Goal: Task Accomplishment & Management: Use online tool/utility

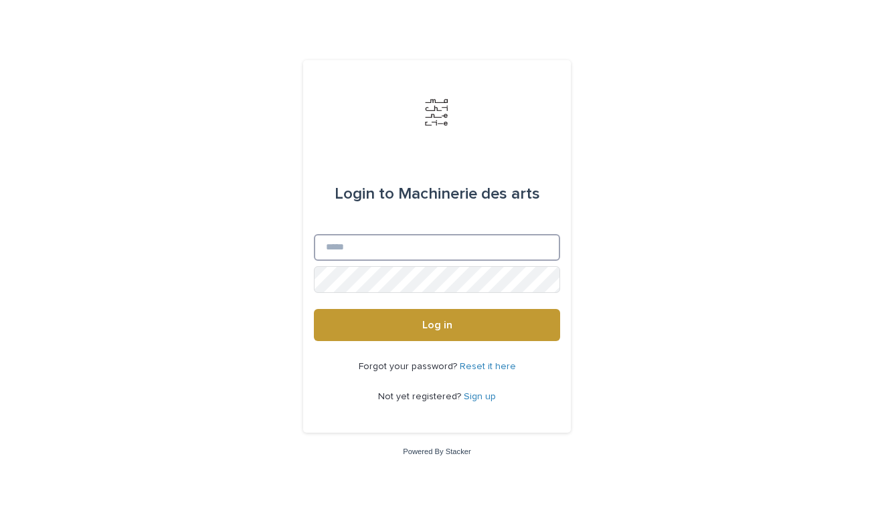
type input "**********"
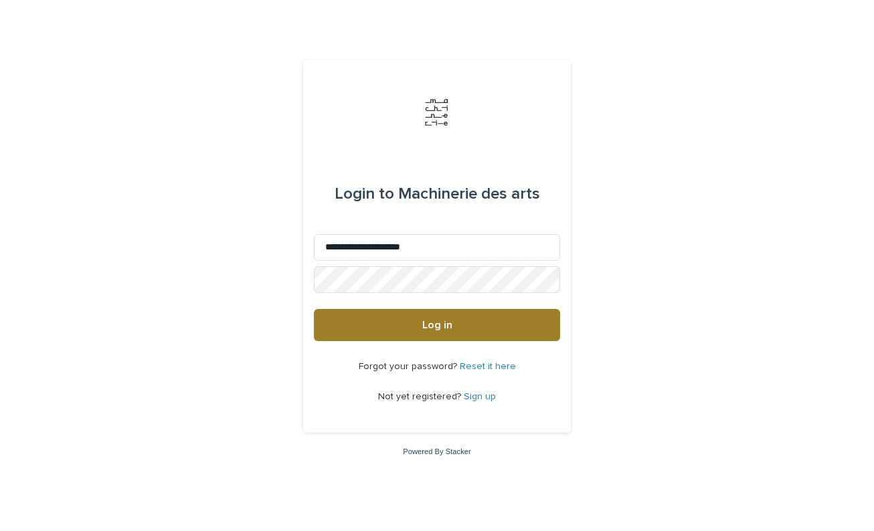
click at [440, 328] on span "Log in" at bounding box center [437, 325] width 30 height 11
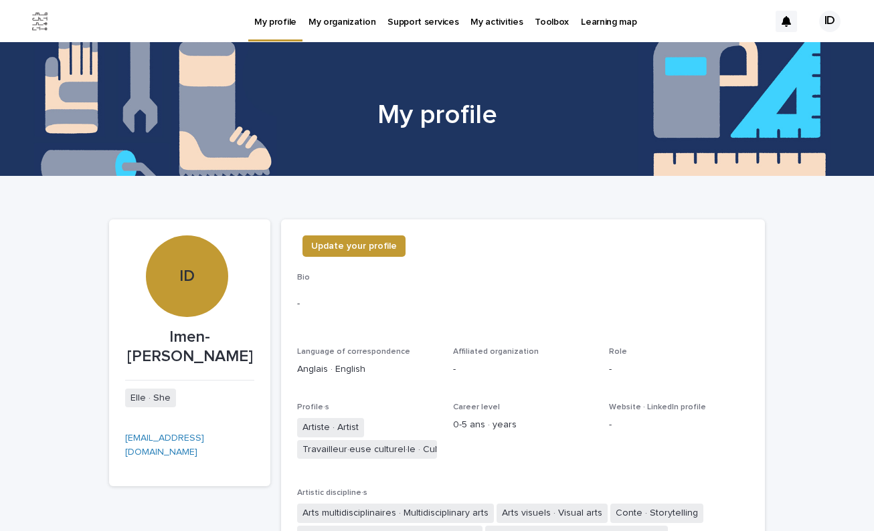
click at [269, 26] on p "My profile" at bounding box center [275, 14] width 42 height 28
click at [352, 19] on p "My organization" at bounding box center [341, 14] width 67 height 28
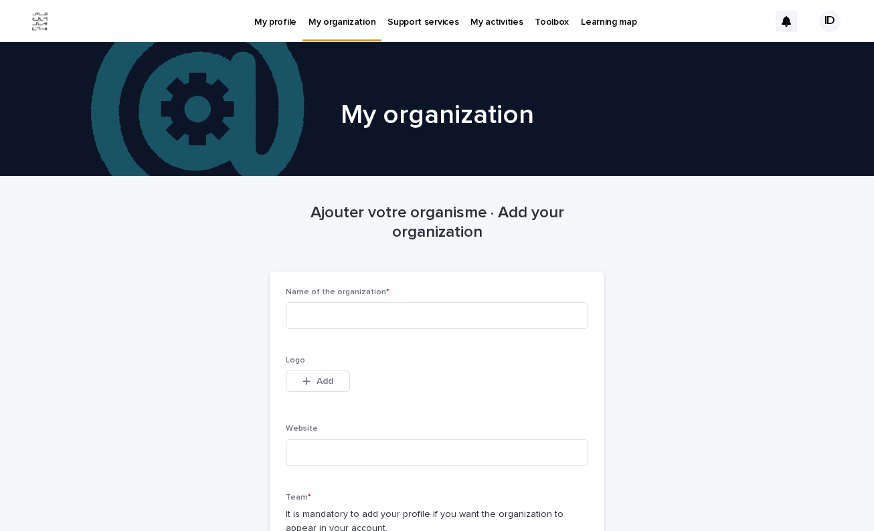
click at [426, 19] on p "Support services" at bounding box center [422, 14] width 71 height 28
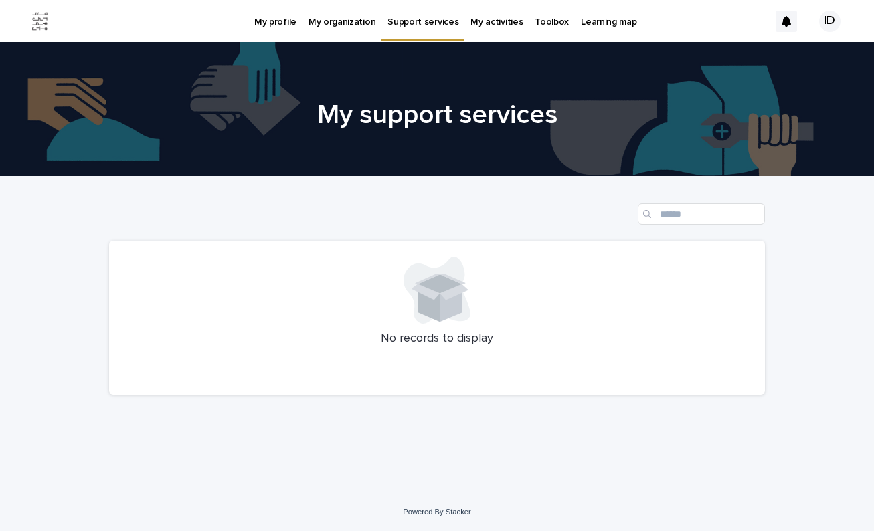
click at [499, 23] on p "My activities" at bounding box center [496, 14] width 52 height 28
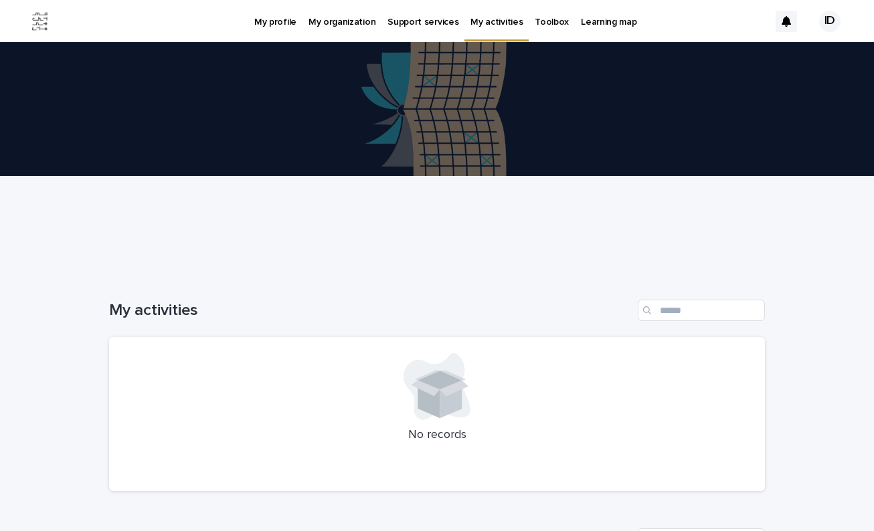
click at [535, 25] on p "Toolbox" at bounding box center [552, 14] width 34 height 28
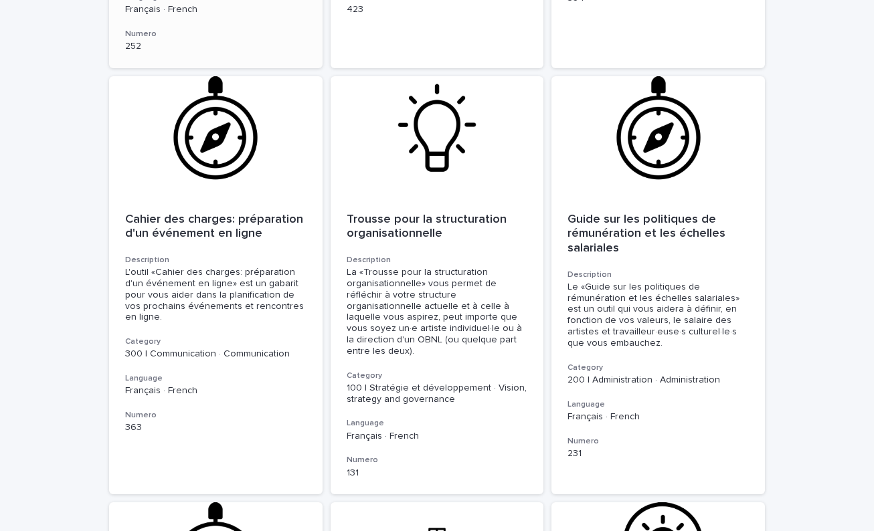
scroll to position [609, 0]
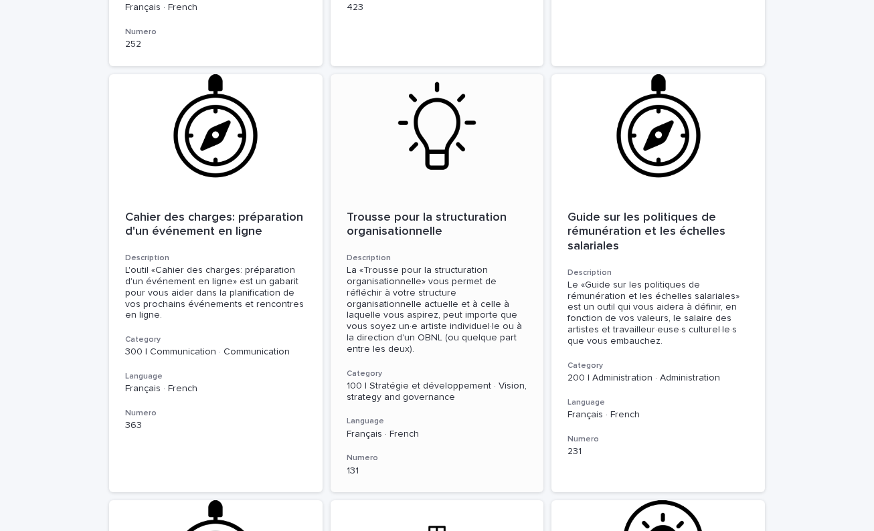
click at [403, 211] on p "Trousse pour la structuration organisationnelle" at bounding box center [437, 225] width 181 height 29
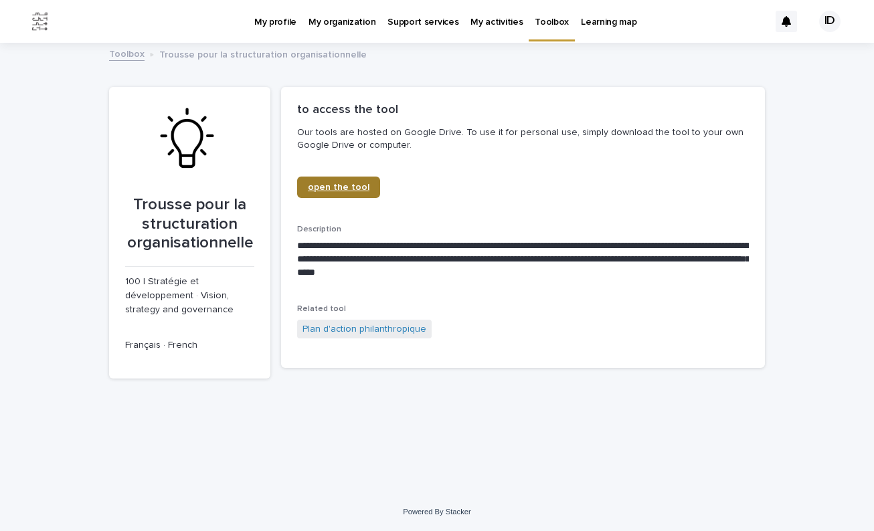
click at [346, 189] on span "open the tool" at bounding box center [339, 187] width 62 height 9
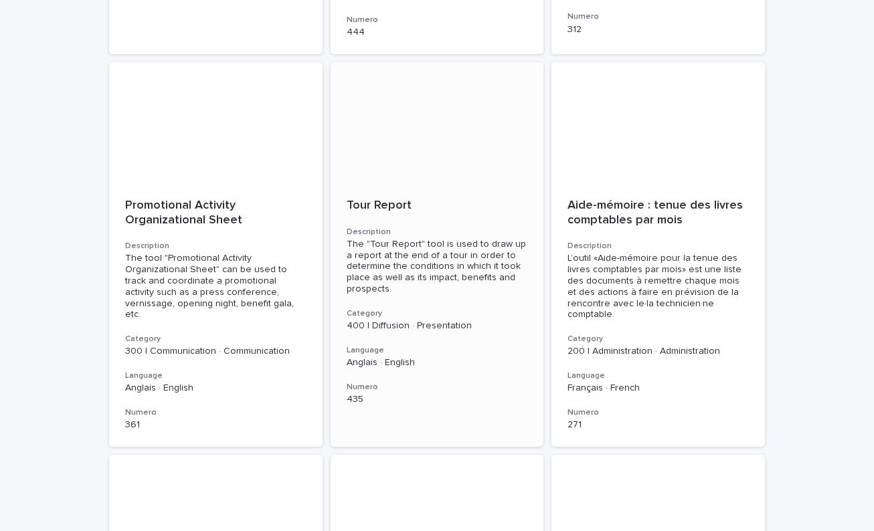
scroll to position [1483, 0]
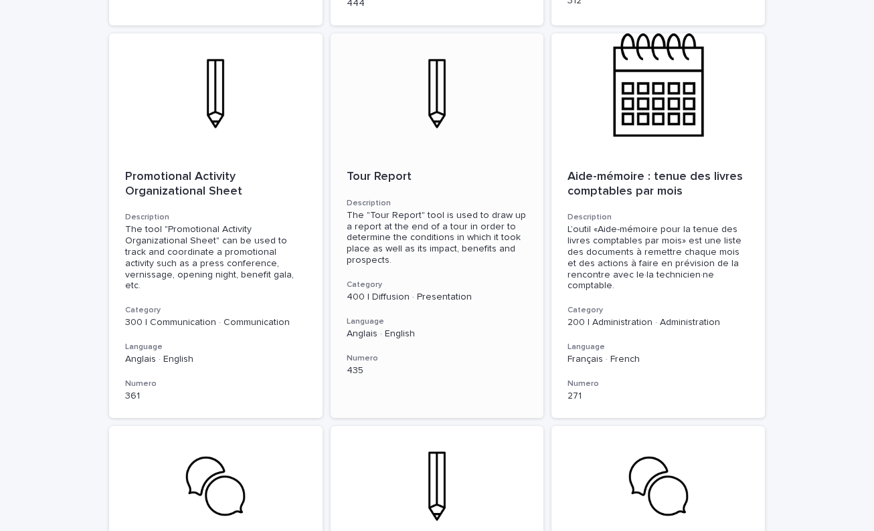
click at [369, 170] on p "Tour Report" at bounding box center [437, 177] width 181 height 15
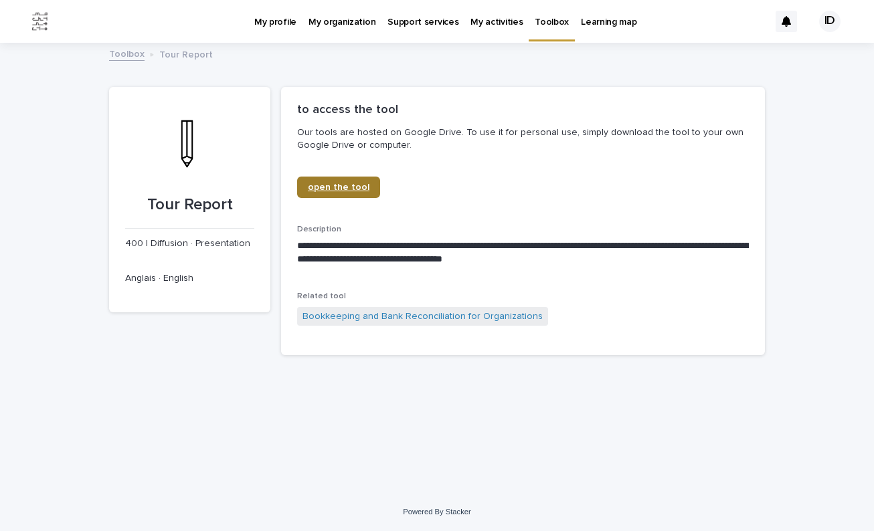
click at [315, 190] on span "open the tool" at bounding box center [339, 187] width 62 height 9
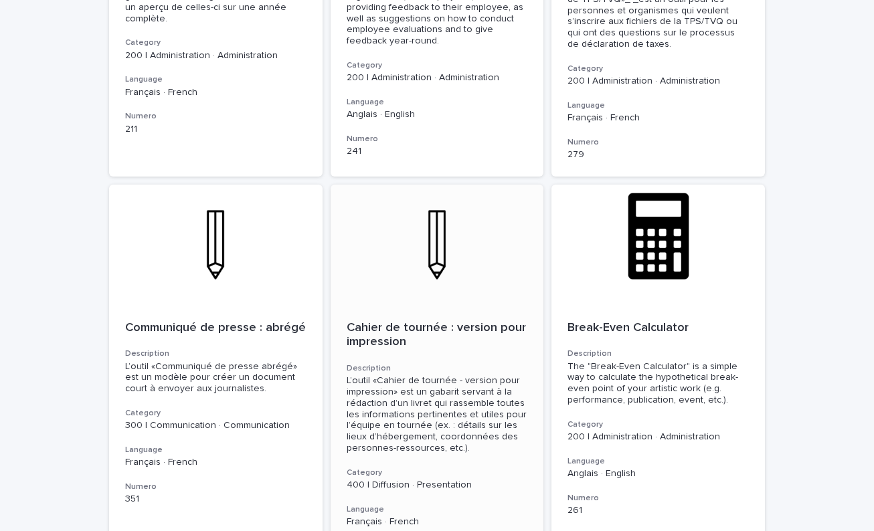
scroll to position [4471, 0]
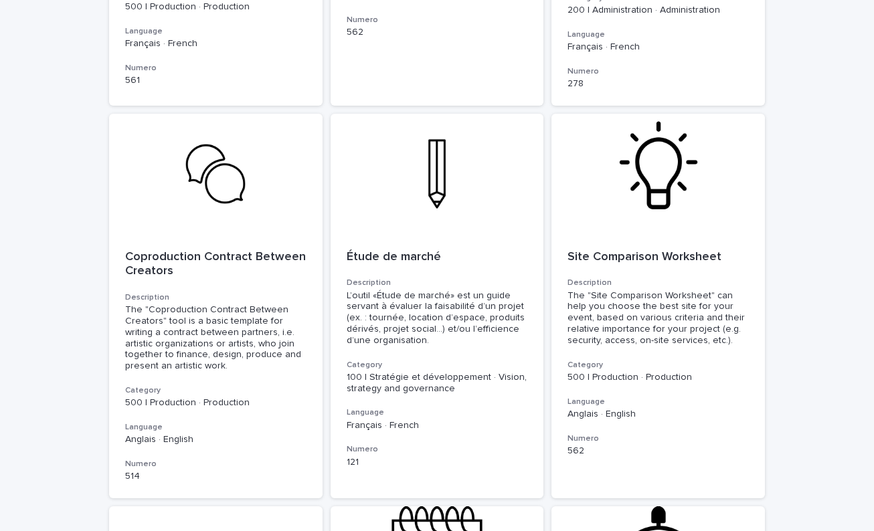
scroll to position [977, 0]
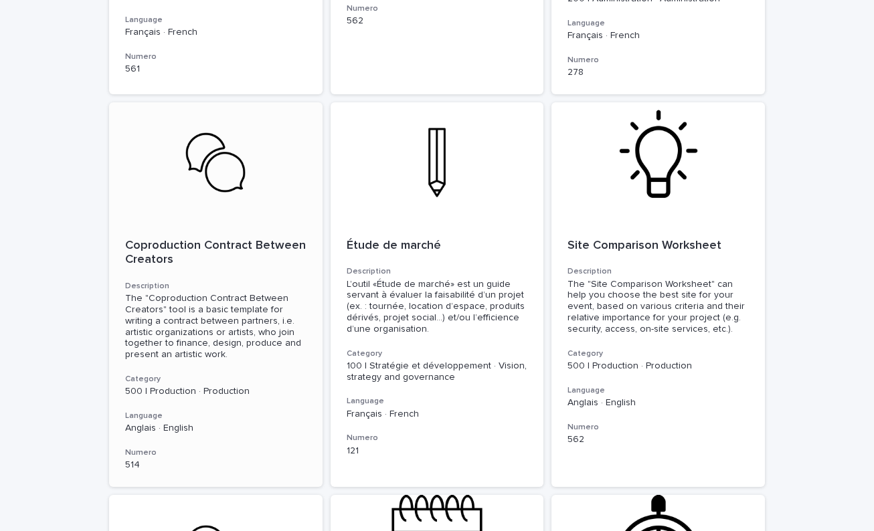
click at [244, 239] on p "Coproduction Contract Between Creators" at bounding box center [215, 253] width 181 height 29
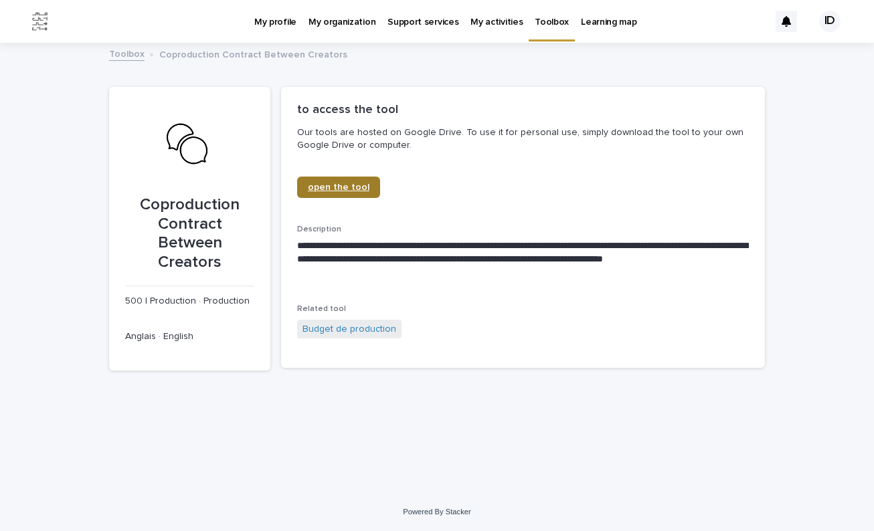
click at [324, 188] on span "open the tool" at bounding box center [339, 187] width 62 height 9
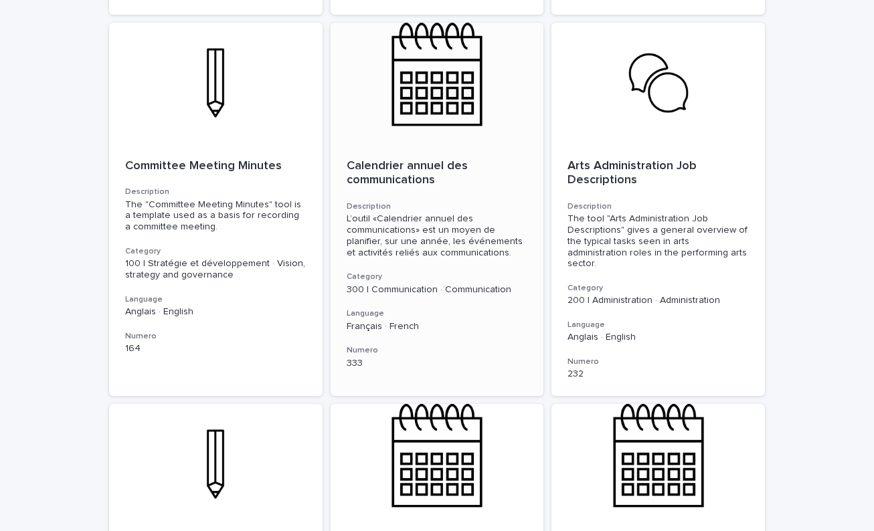
scroll to position [2329, 0]
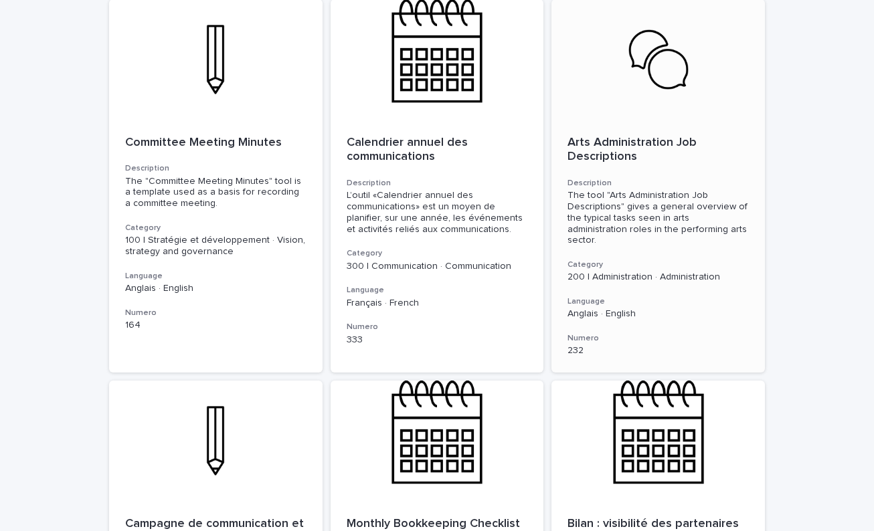
click at [600, 136] on p "Arts Administration Job Descriptions" at bounding box center [657, 150] width 181 height 29
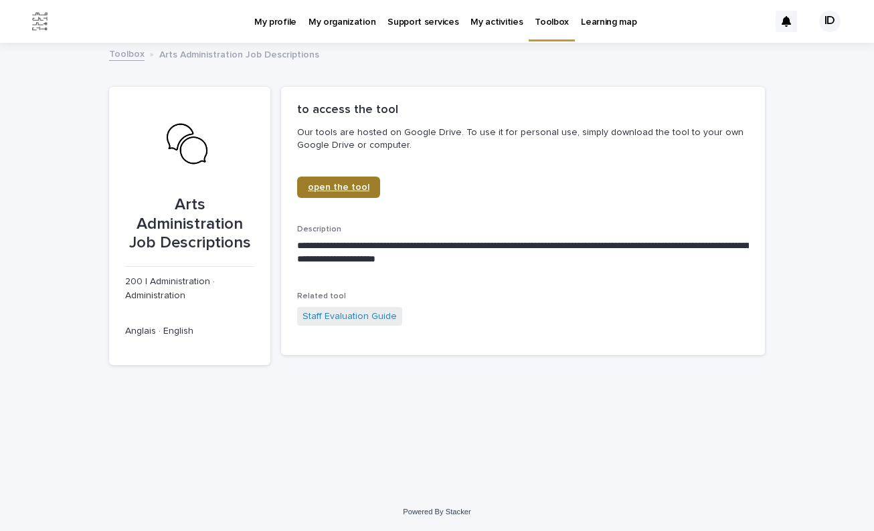
click at [347, 180] on link "open the tool" at bounding box center [338, 187] width 83 height 21
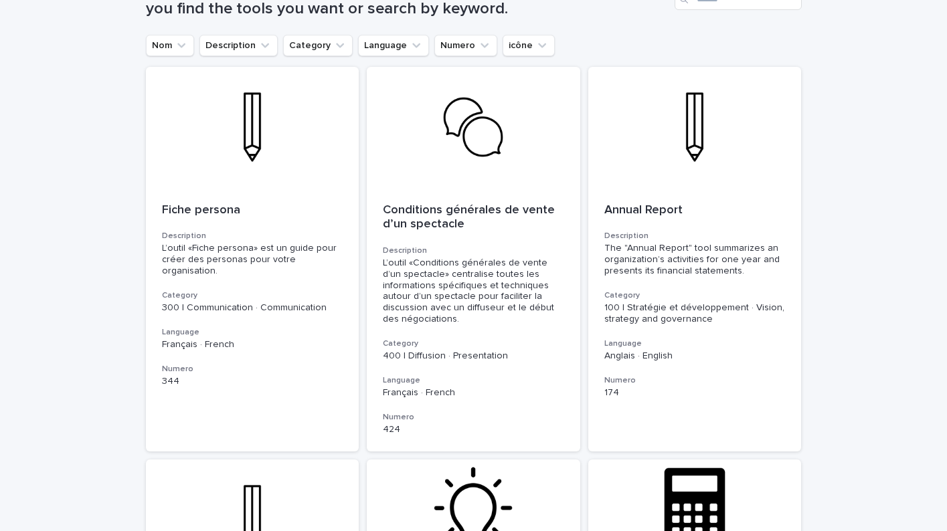
scroll to position [234, 0]
